Goal: Transaction & Acquisition: Purchase product/service

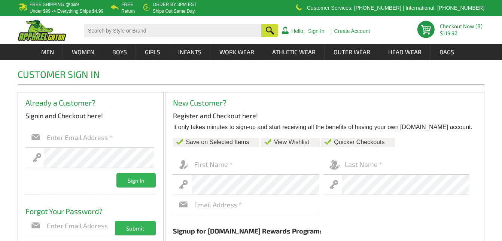
click at [320, 30] on link "Sign In" at bounding box center [316, 30] width 16 height 5
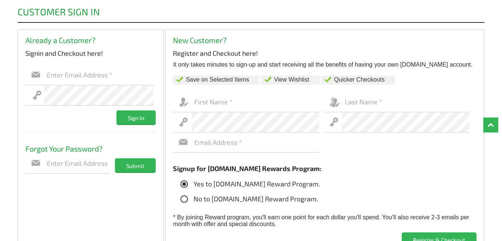
scroll to position [63, 0]
click at [57, 161] on input "text" at bounding box center [77, 163] width 66 height 20
click at [56, 80] on input "text" at bounding box center [99, 75] width 110 height 20
type input "[EMAIL_ADDRESS][DOMAIN_NAME]"
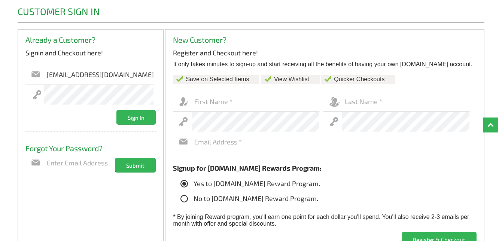
click at [136, 121] on input "Sign In" at bounding box center [135, 117] width 39 height 14
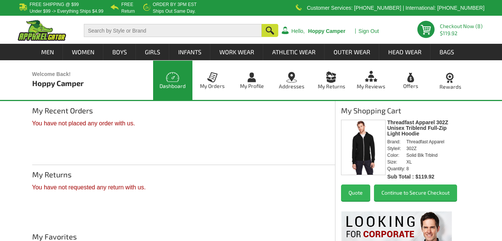
click at [401, 193] on button "Continue to Secure Checkout" at bounding box center [415, 193] width 83 height 16
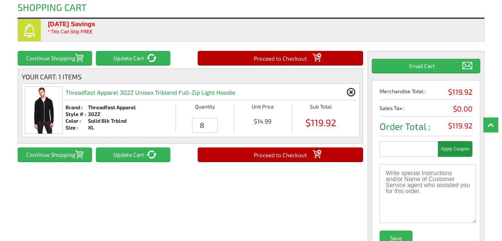
scroll to position [70, 0]
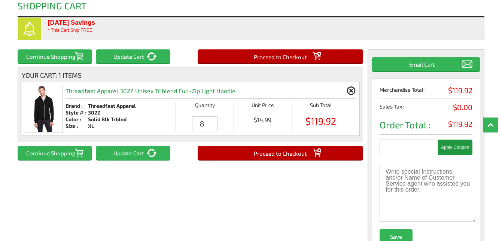
click at [260, 55] on input "Proceed to Checkout" at bounding box center [280, 56] width 165 height 14
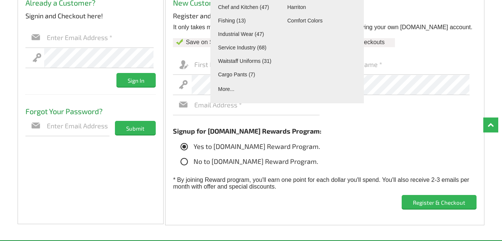
scroll to position [101, 0]
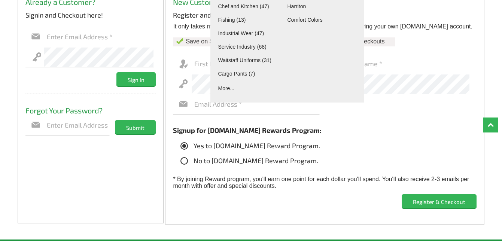
type input "[EMAIL_ADDRESS][DOMAIN_NAME]"
click at [233, 191] on div "New Customer? Register and Checkout here! It only takes minutes to sign-up and …" at bounding box center [324, 107] width 319 height 233
click at [422, 204] on input "Register & Checkout" at bounding box center [439, 201] width 75 height 14
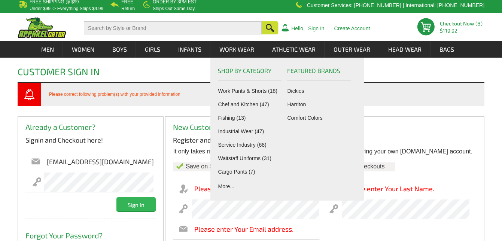
scroll to position [1, 0]
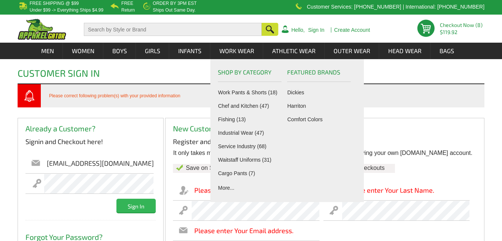
click at [10, 181] on div "Customer Sign In Please correct following problem(s) with your provided informa…" at bounding box center [251, 208] width 502 height 298
click at [137, 207] on input "Sign In" at bounding box center [135, 206] width 39 height 14
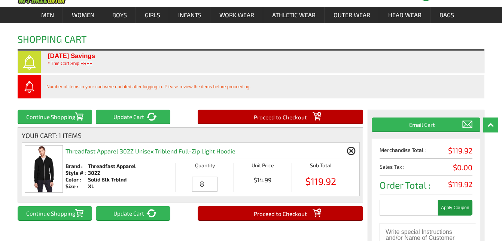
scroll to position [71, 0]
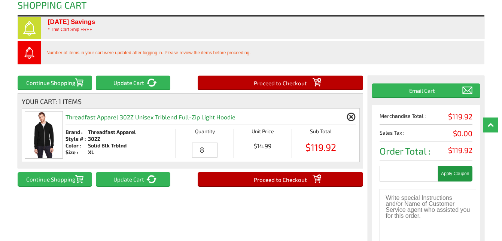
click at [240, 181] on input "Proceed to Checkout" at bounding box center [280, 179] width 165 height 14
